Goal: Complete application form

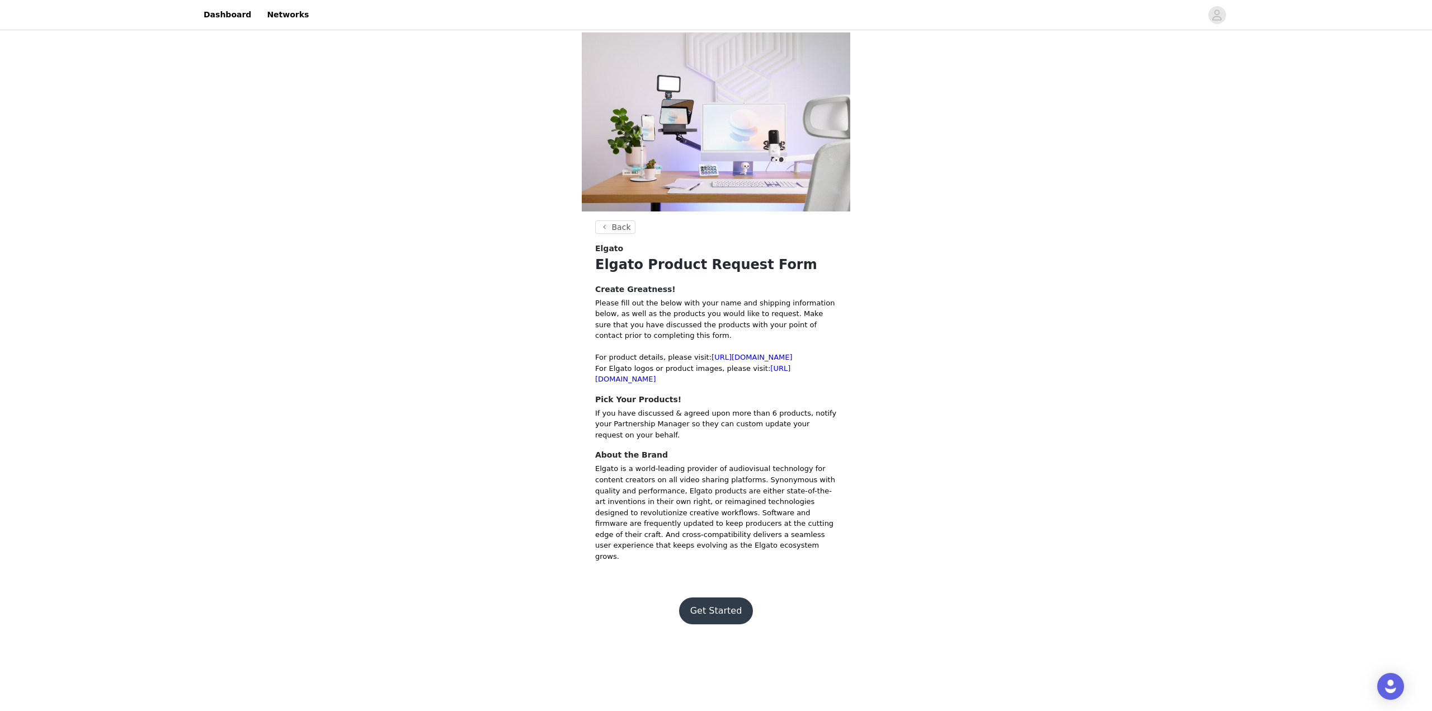
click at [727, 607] on button "Get Started" at bounding box center [716, 610] width 74 height 27
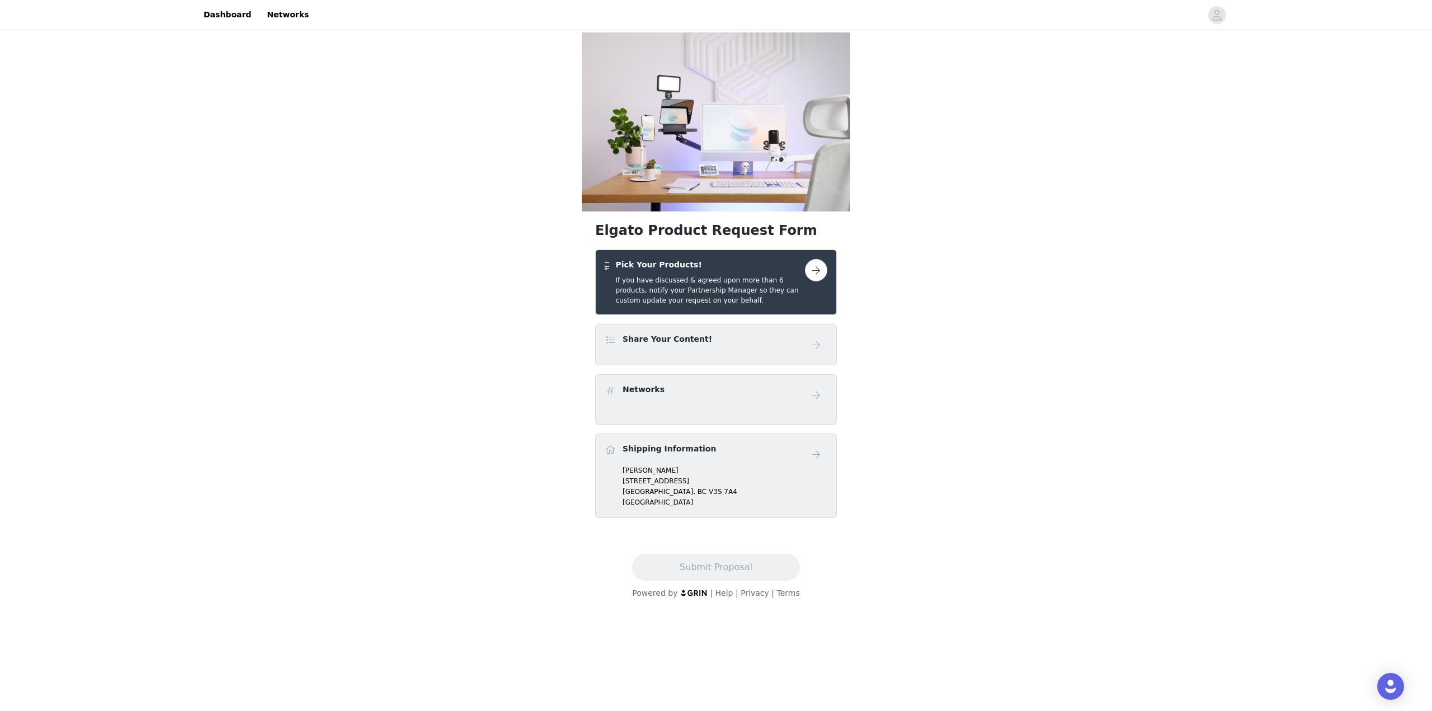
click at [823, 270] on button "button" at bounding box center [816, 270] width 22 height 22
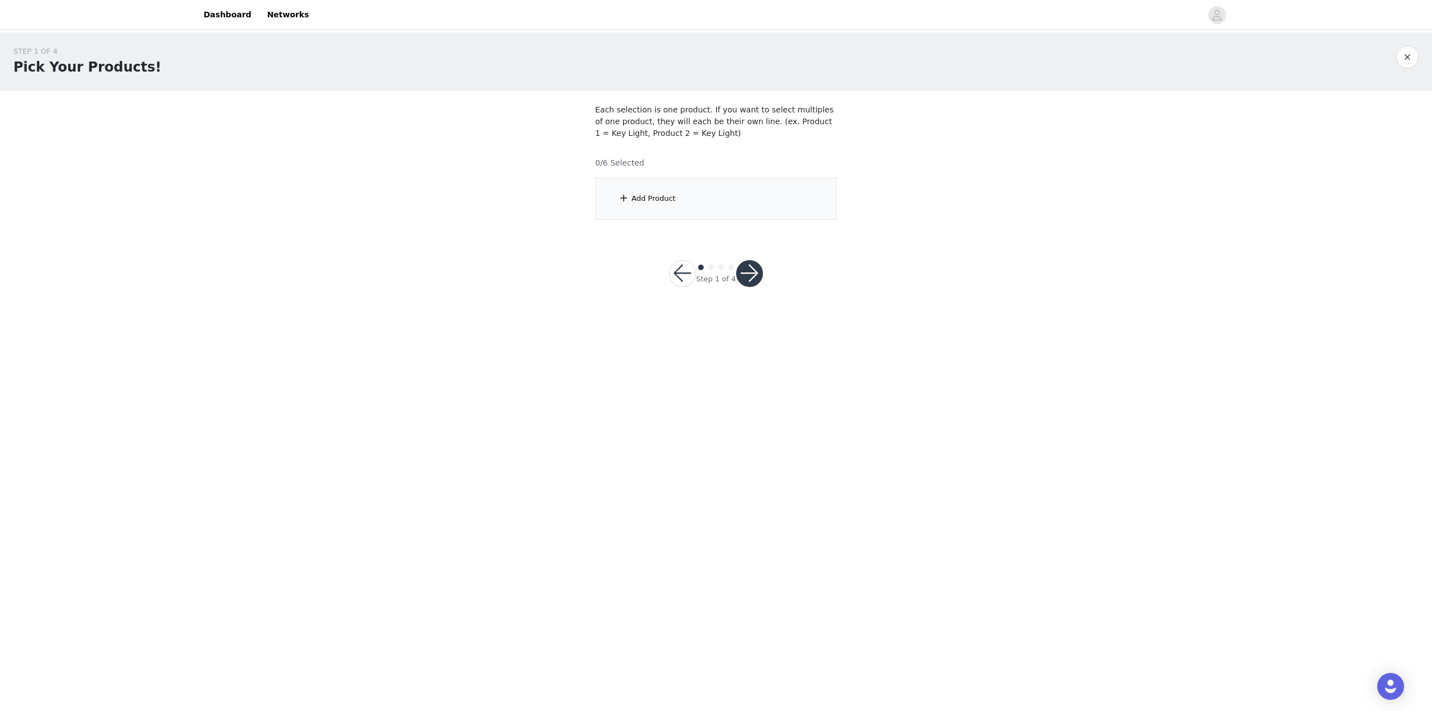
click at [675, 202] on div "Add Product" at bounding box center [716, 199] width 242 height 42
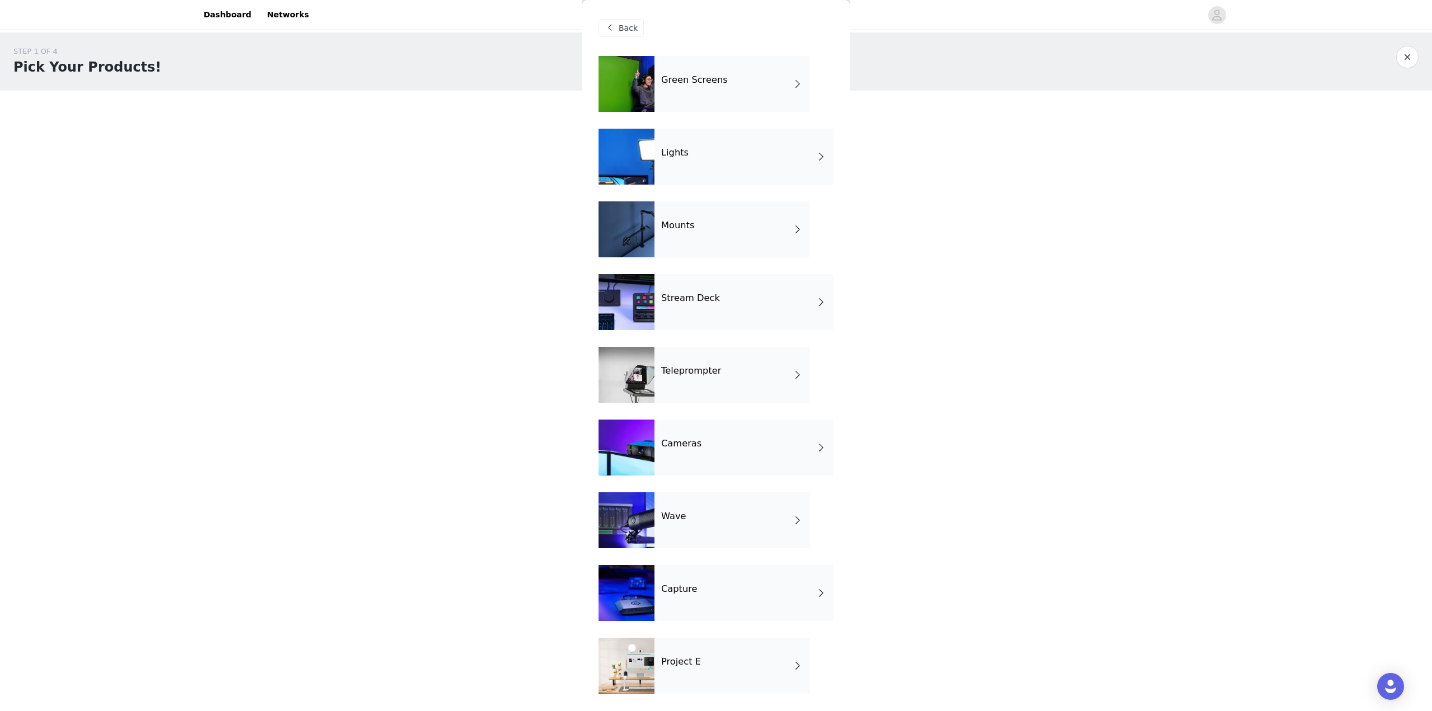
click at [718, 451] on div "Cameras" at bounding box center [743, 447] width 179 height 56
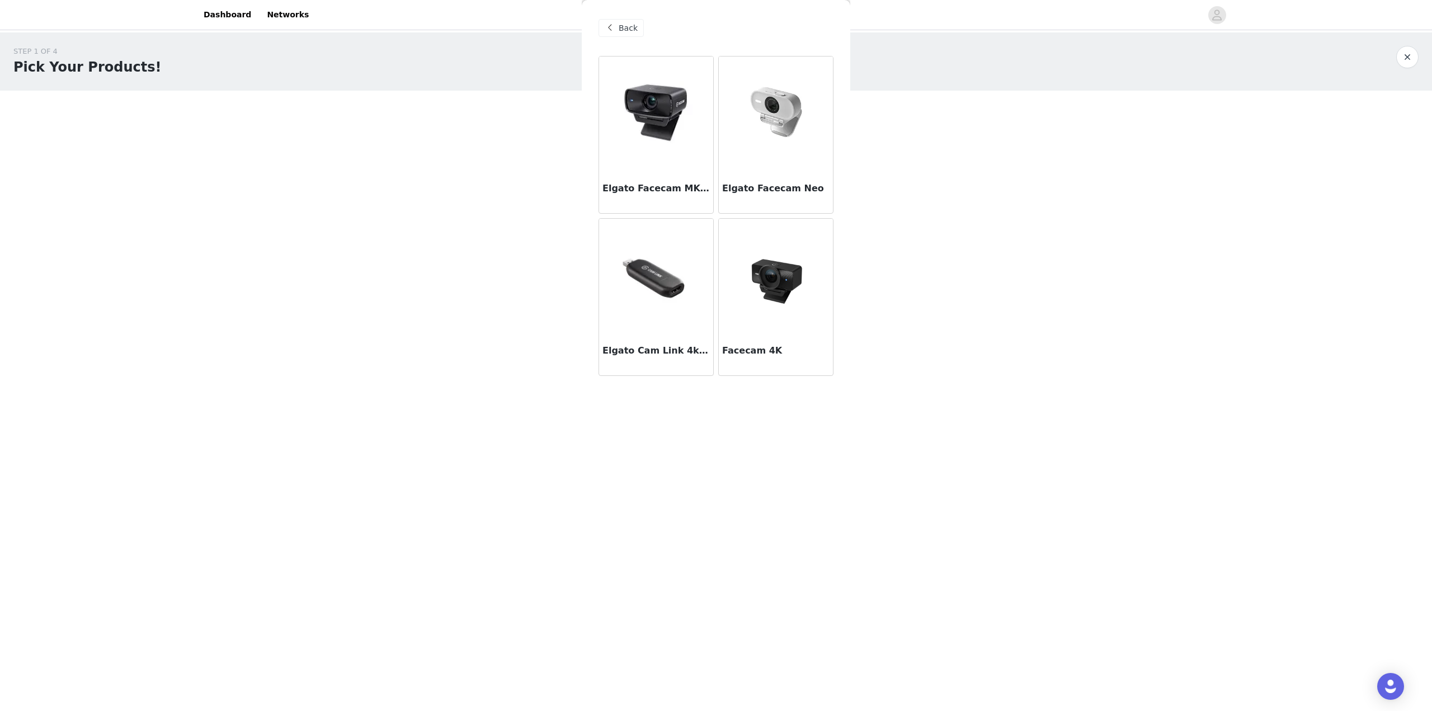
click at [772, 293] on img at bounding box center [776, 275] width 112 height 112
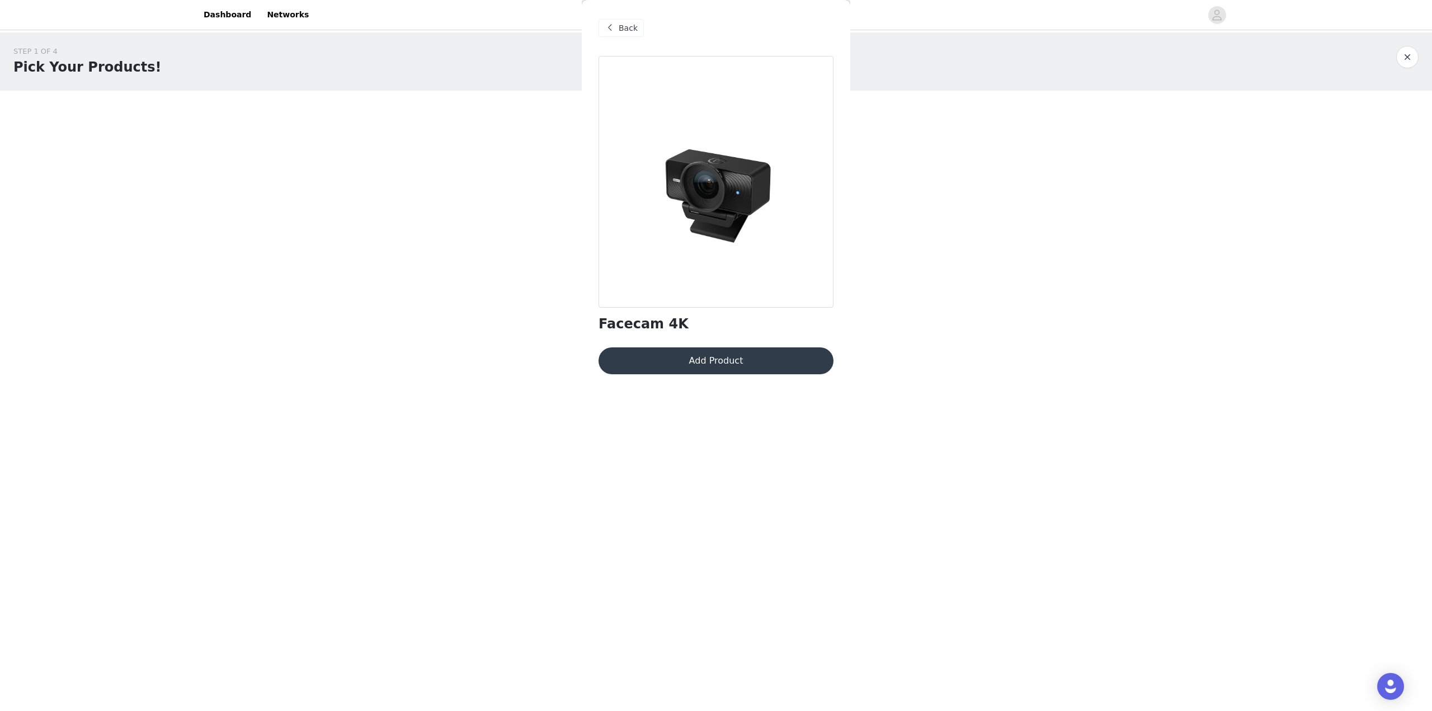
click at [710, 363] on button "Add Product" at bounding box center [715, 360] width 235 height 27
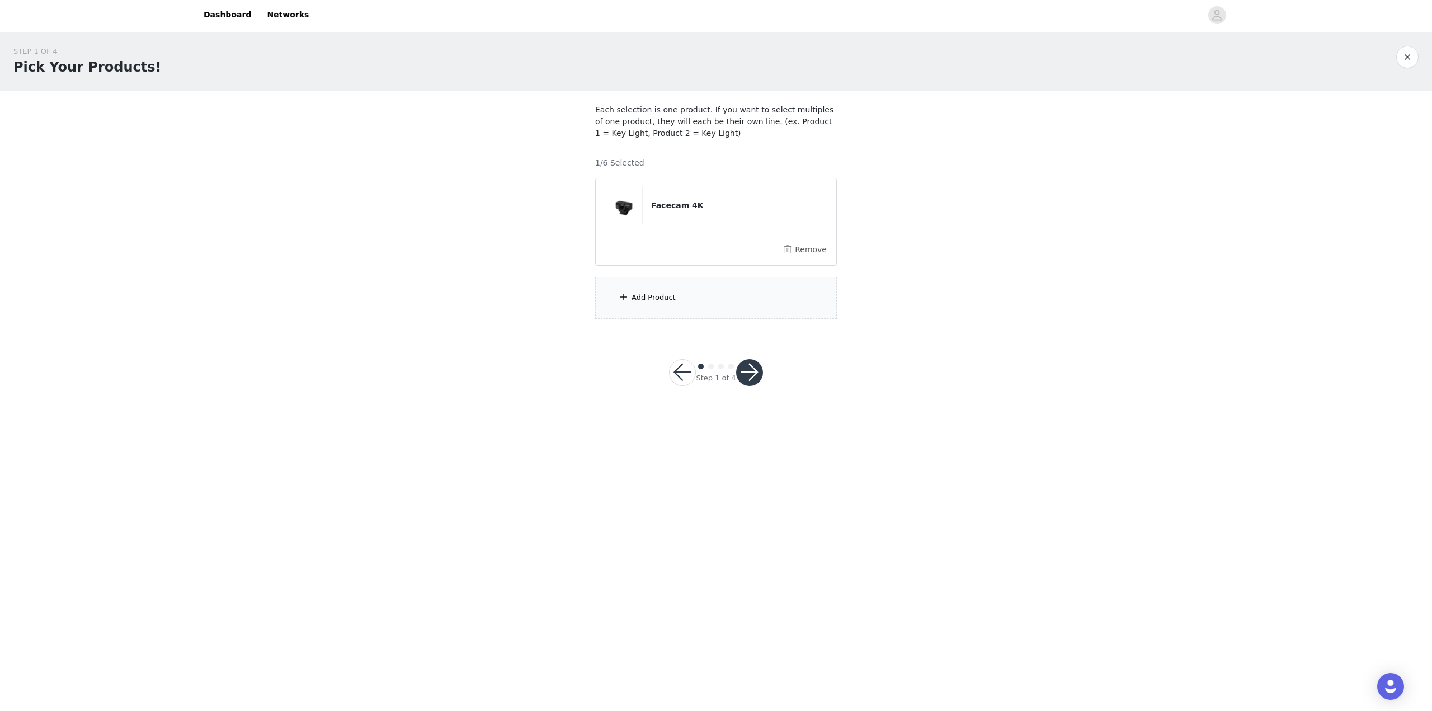
click at [662, 295] on div "Add Product" at bounding box center [653, 297] width 44 height 11
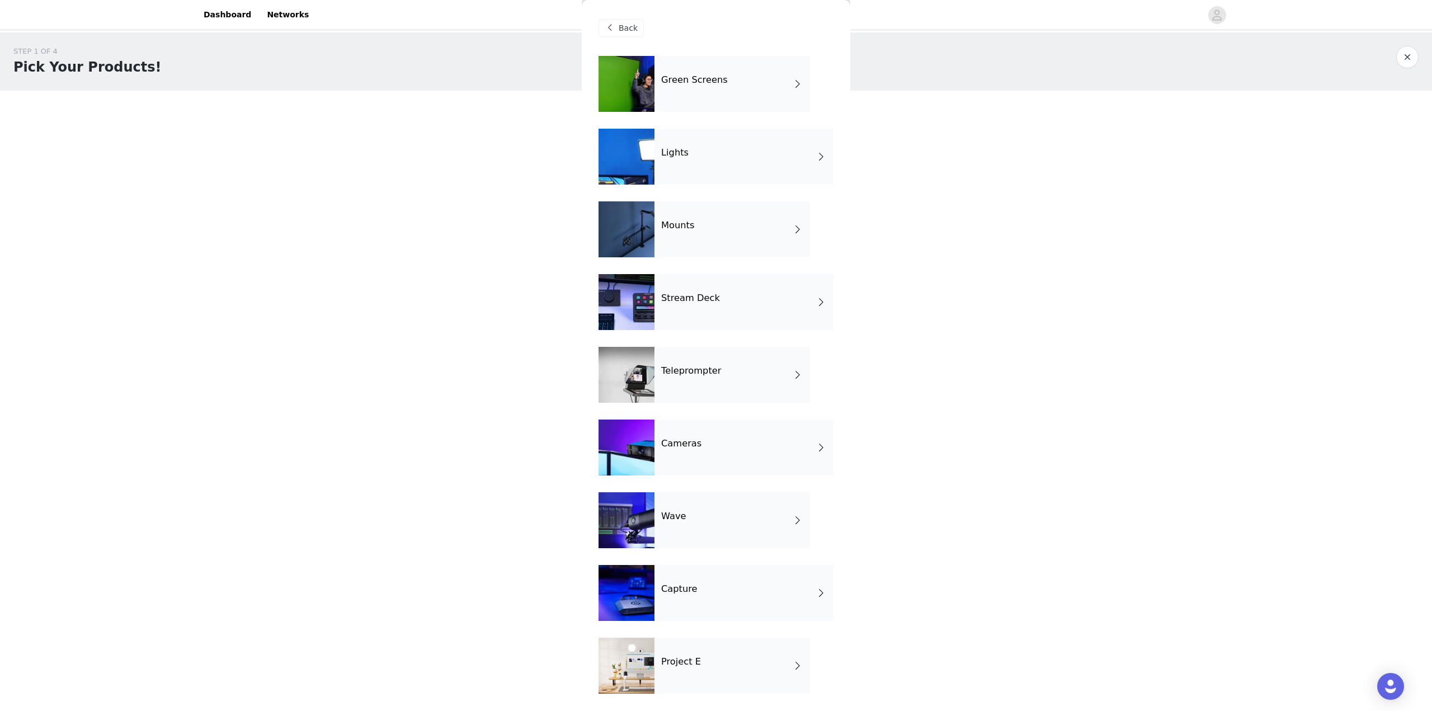
click at [703, 387] on div "Teleprompter" at bounding box center [731, 375] width 155 height 56
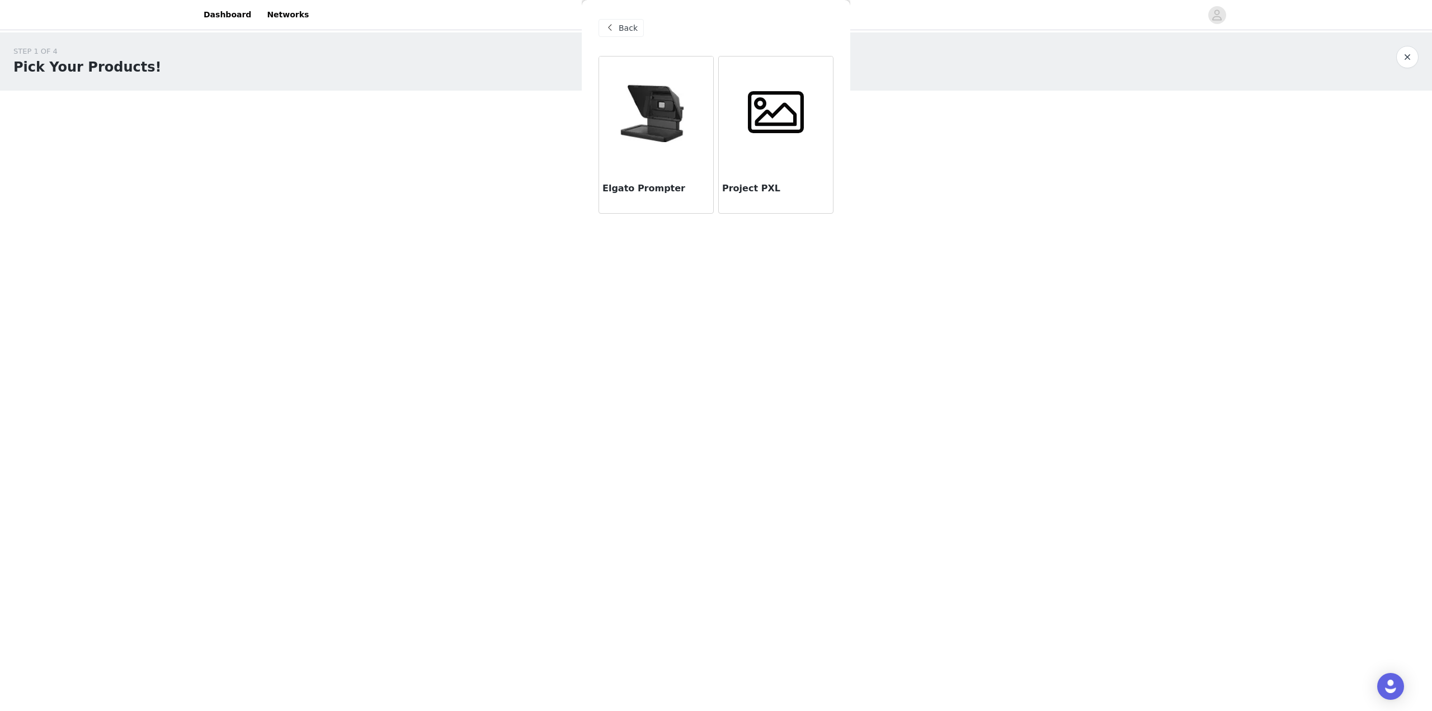
click at [765, 159] on div at bounding box center [776, 112] width 114 height 112
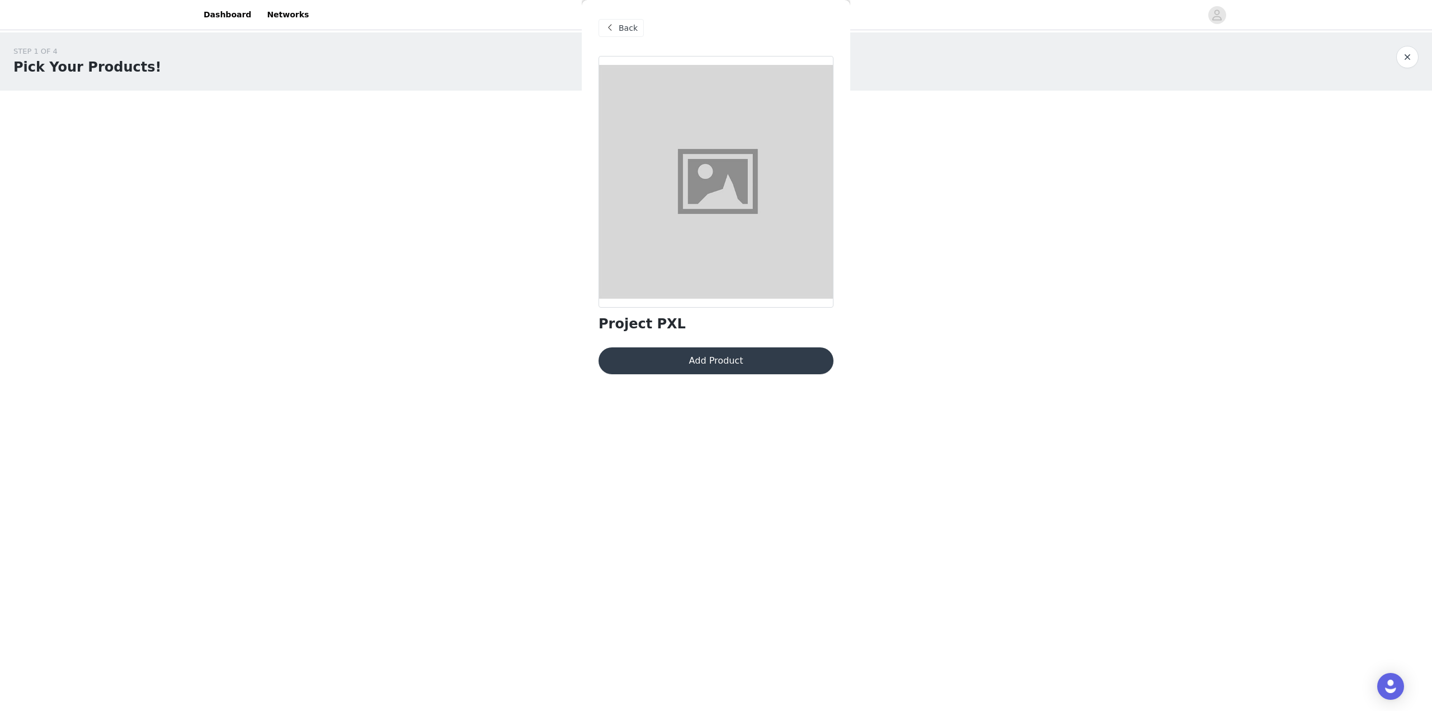
click at [726, 369] on button "Add Product" at bounding box center [715, 360] width 235 height 27
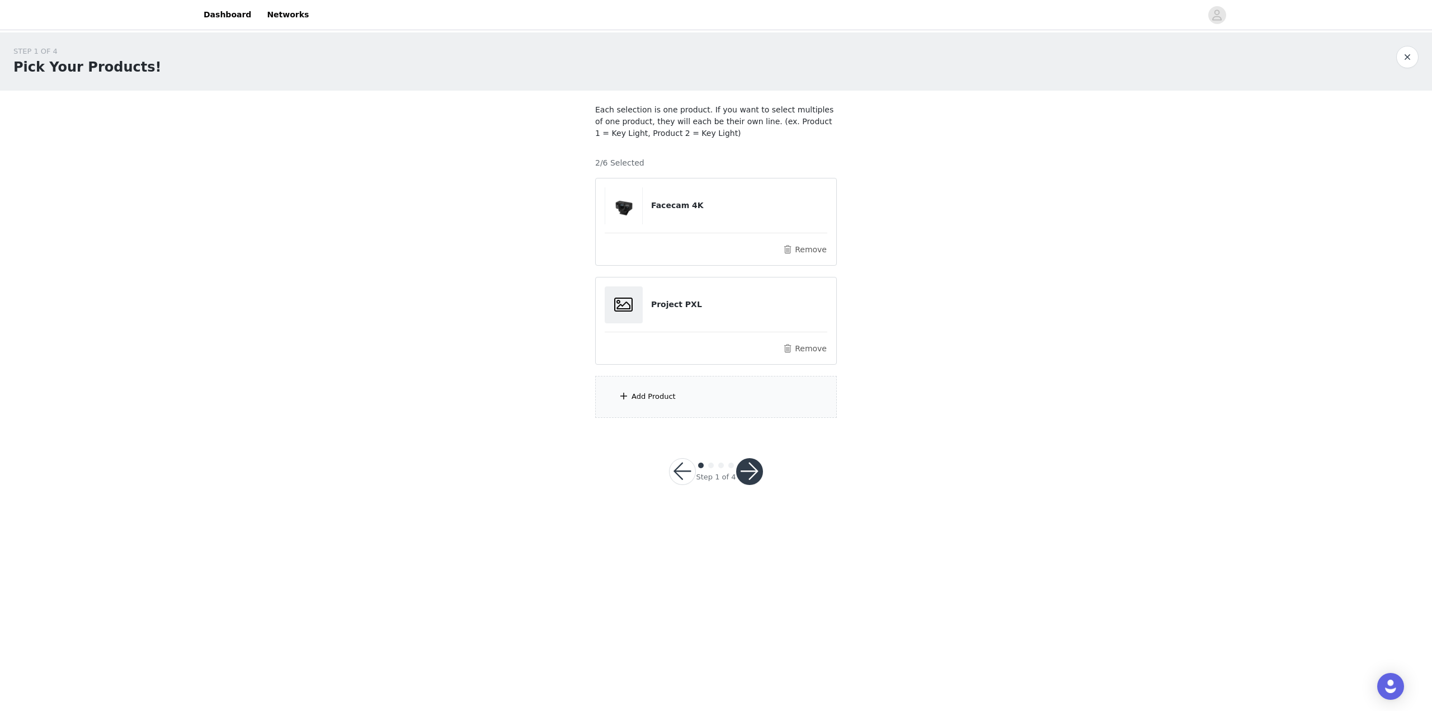
click at [752, 470] on button "button" at bounding box center [749, 471] width 27 height 27
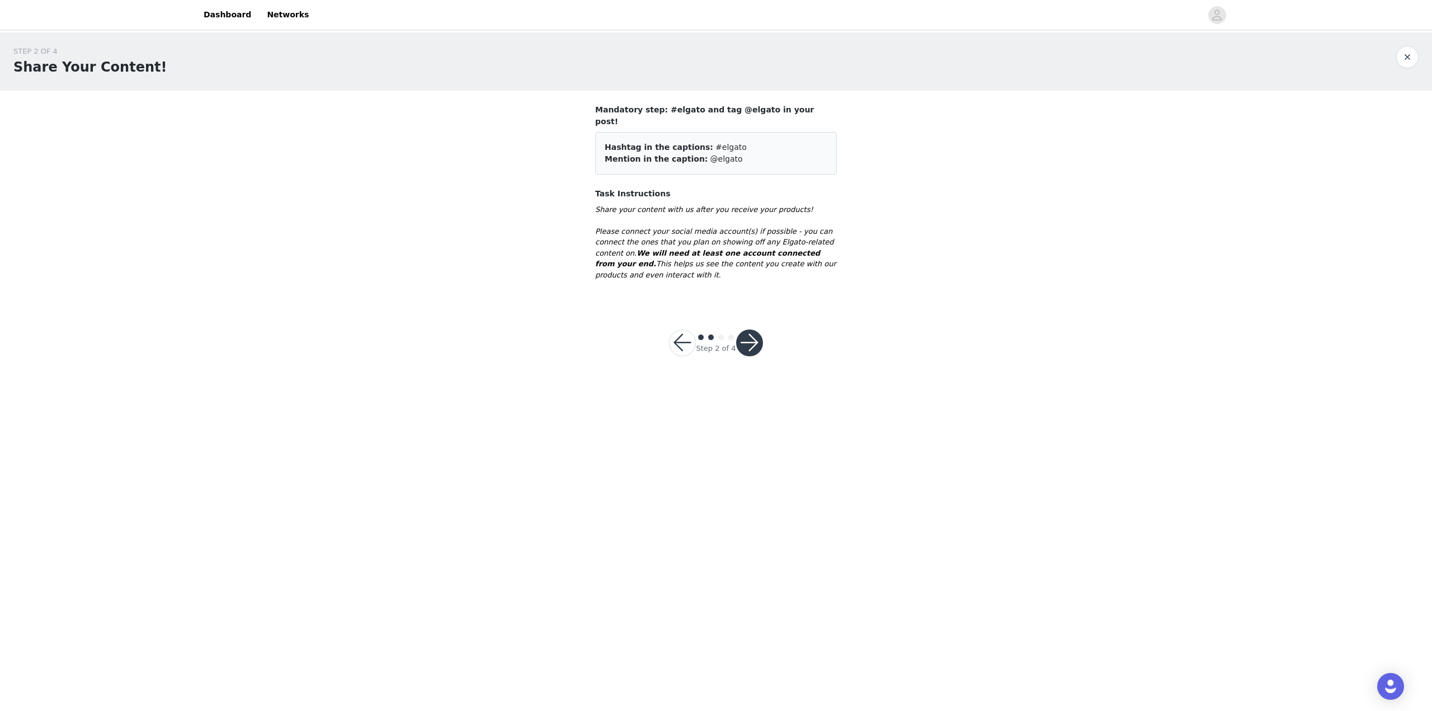
click at [757, 329] on button "button" at bounding box center [749, 342] width 27 height 27
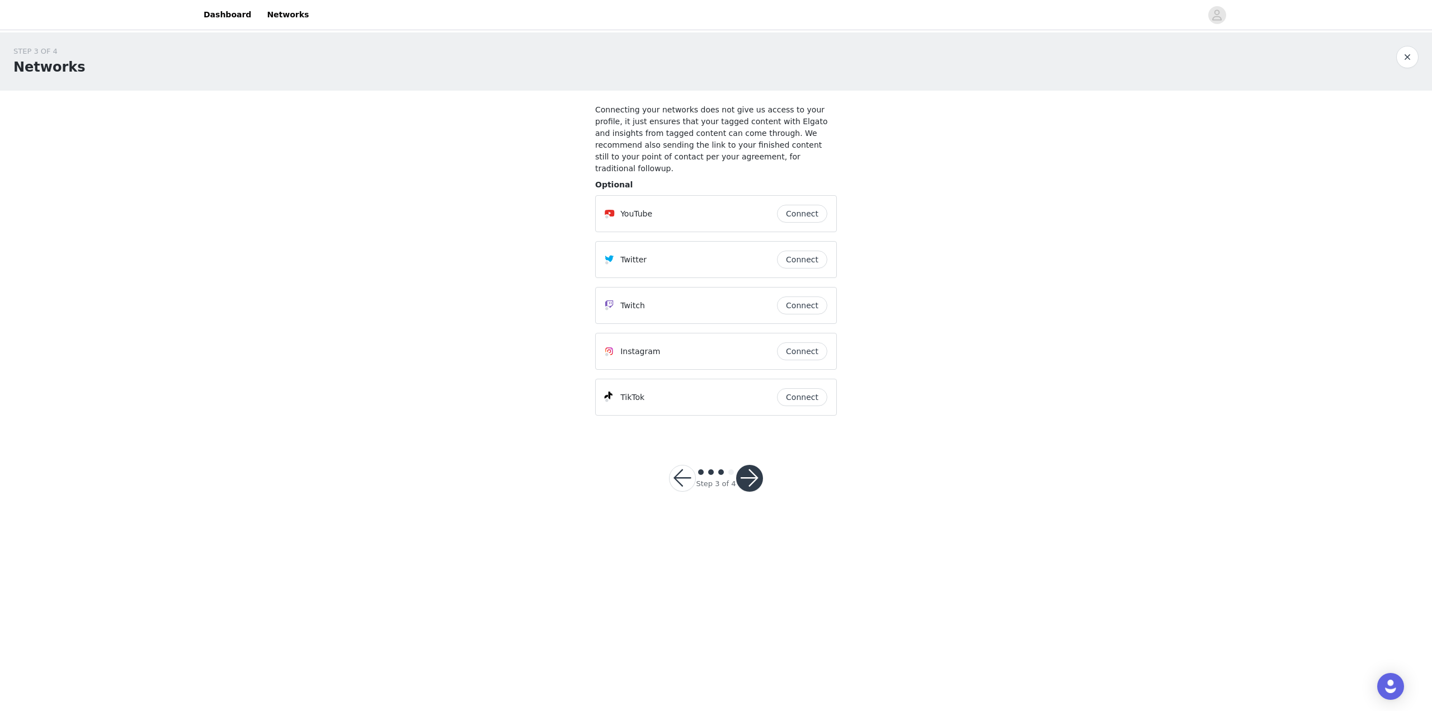
click at [752, 465] on button "button" at bounding box center [749, 478] width 27 height 27
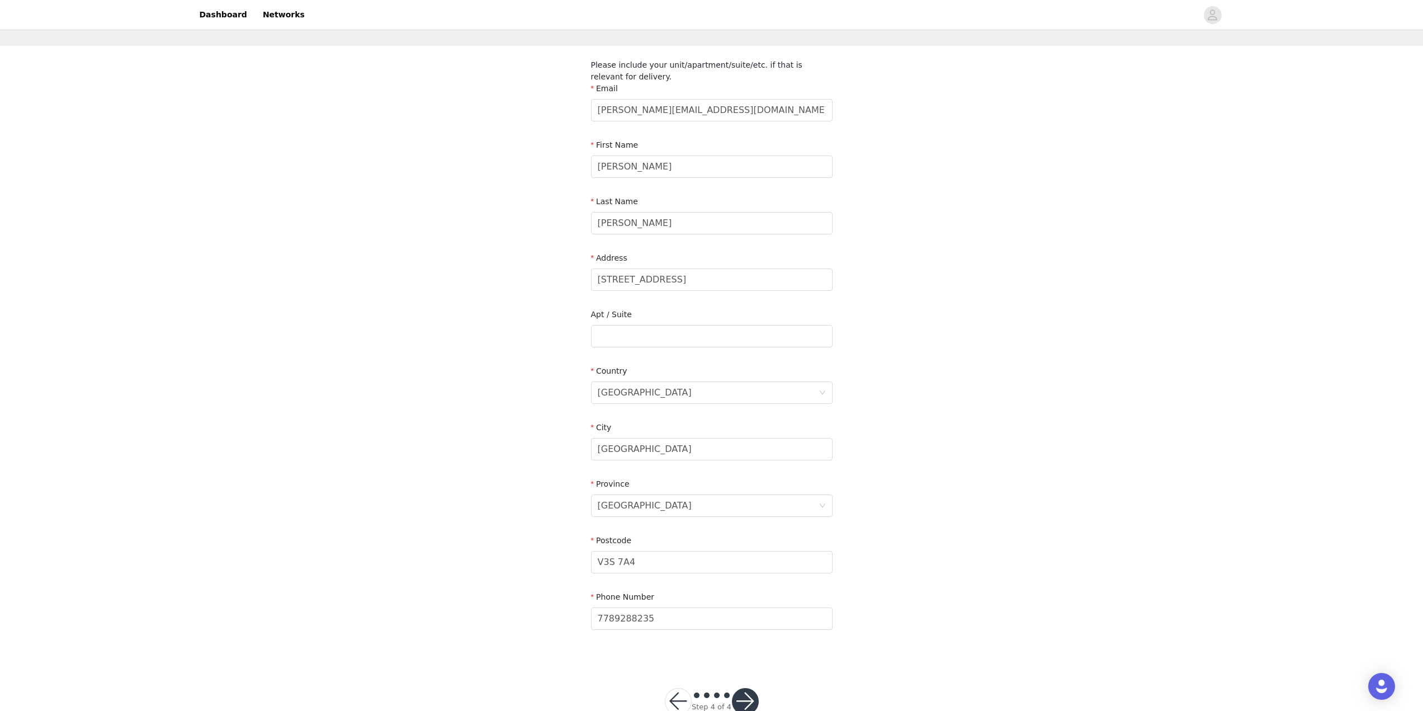
scroll to position [75, 0]
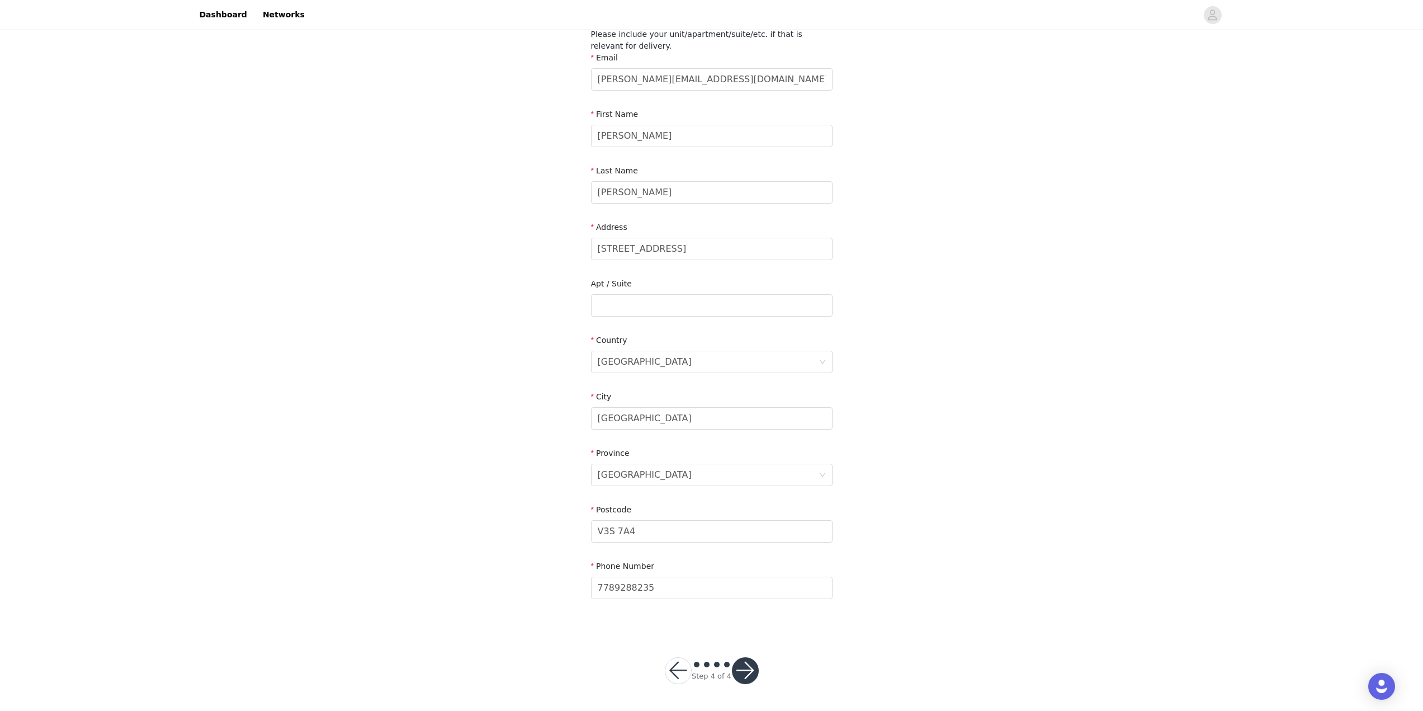
click at [753, 673] on button "button" at bounding box center [745, 670] width 27 height 27
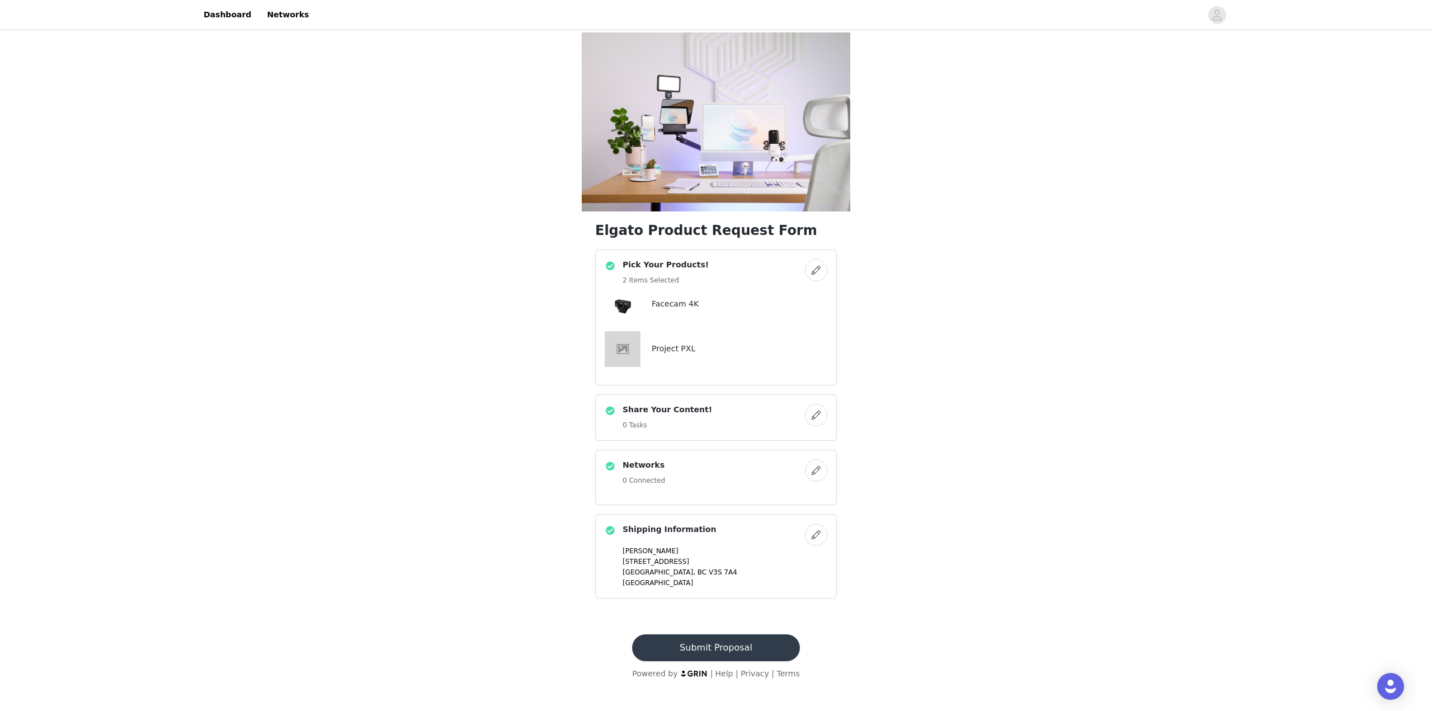
click at [731, 648] on button "Submit Proposal" at bounding box center [715, 647] width 167 height 27
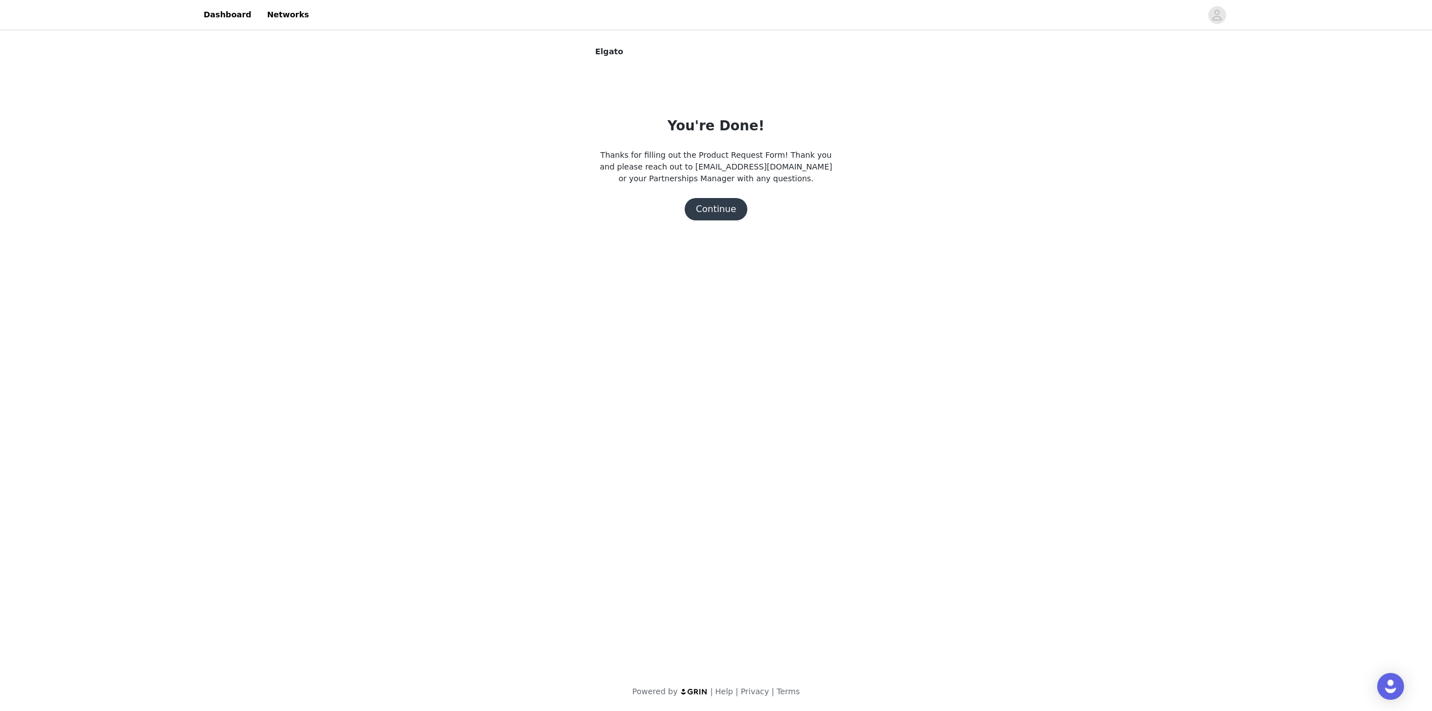
click at [717, 213] on button "Continue" at bounding box center [715, 209] width 63 height 22
